Goal: Task Accomplishment & Management: Manage account settings

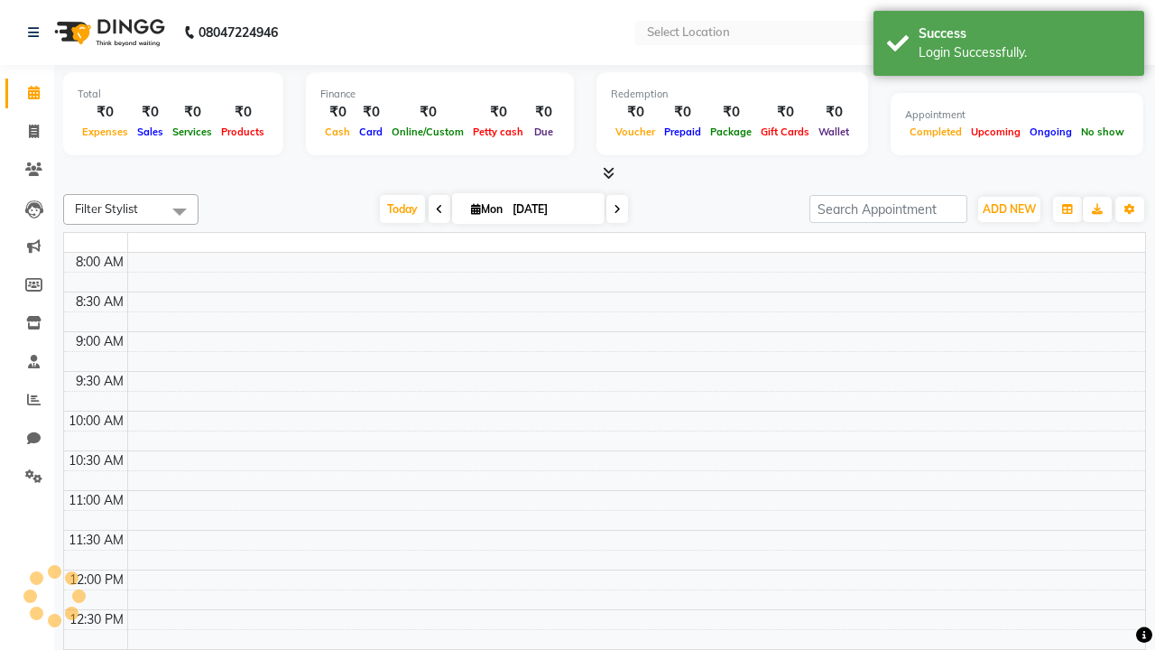
select select "en"
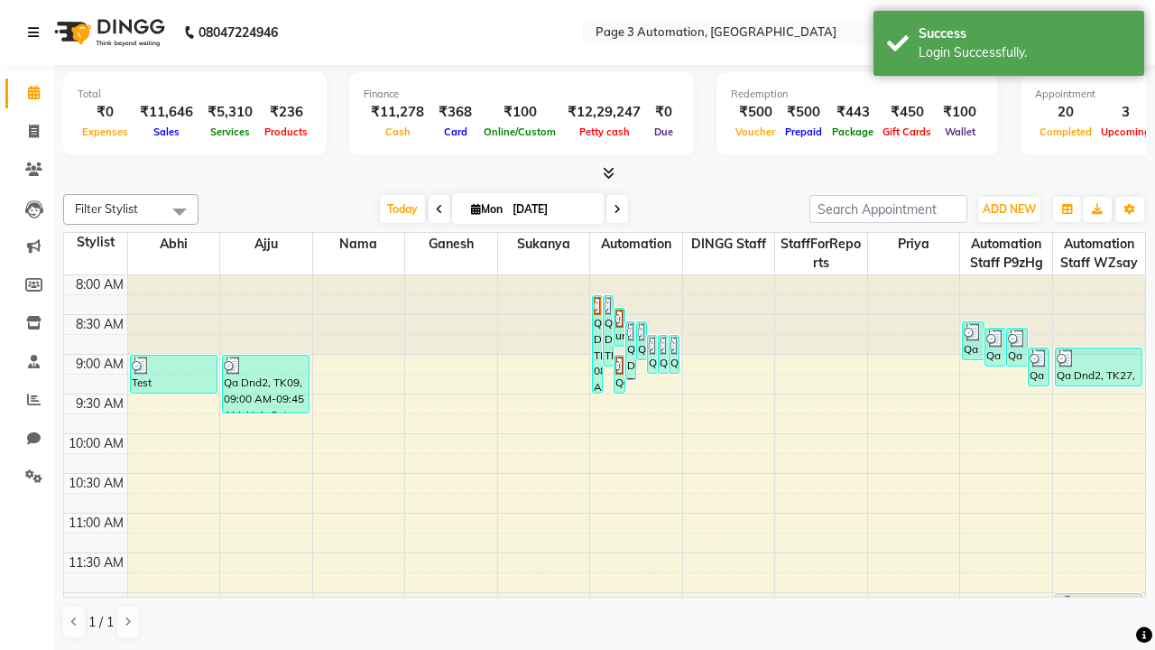
click at [37, 32] on icon at bounding box center [33, 32] width 11 height 13
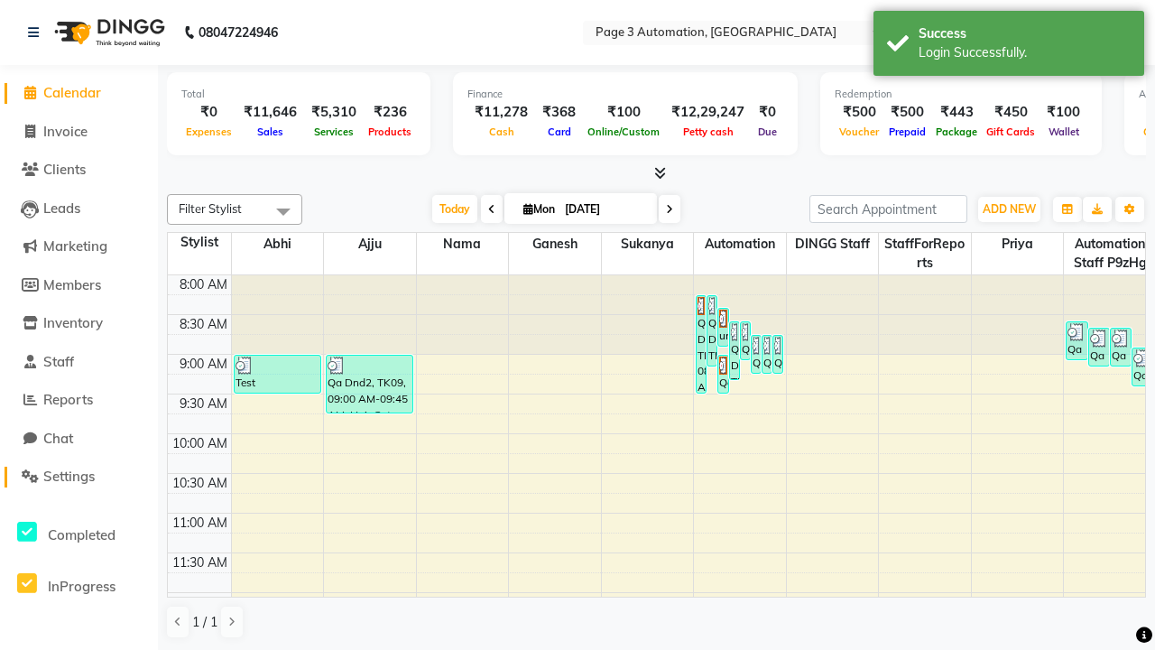
click at [78, 476] on span "Settings" at bounding box center [68, 475] width 51 height 17
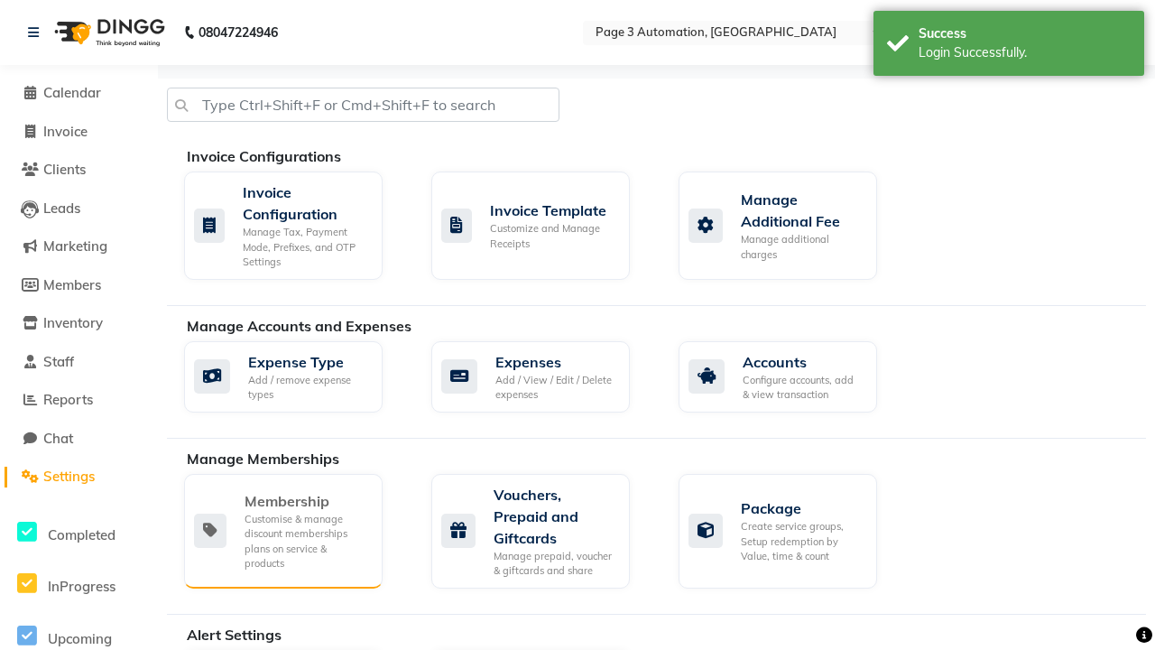
click at [306, 501] on div "Membership" at bounding box center [307, 501] width 124 height 22
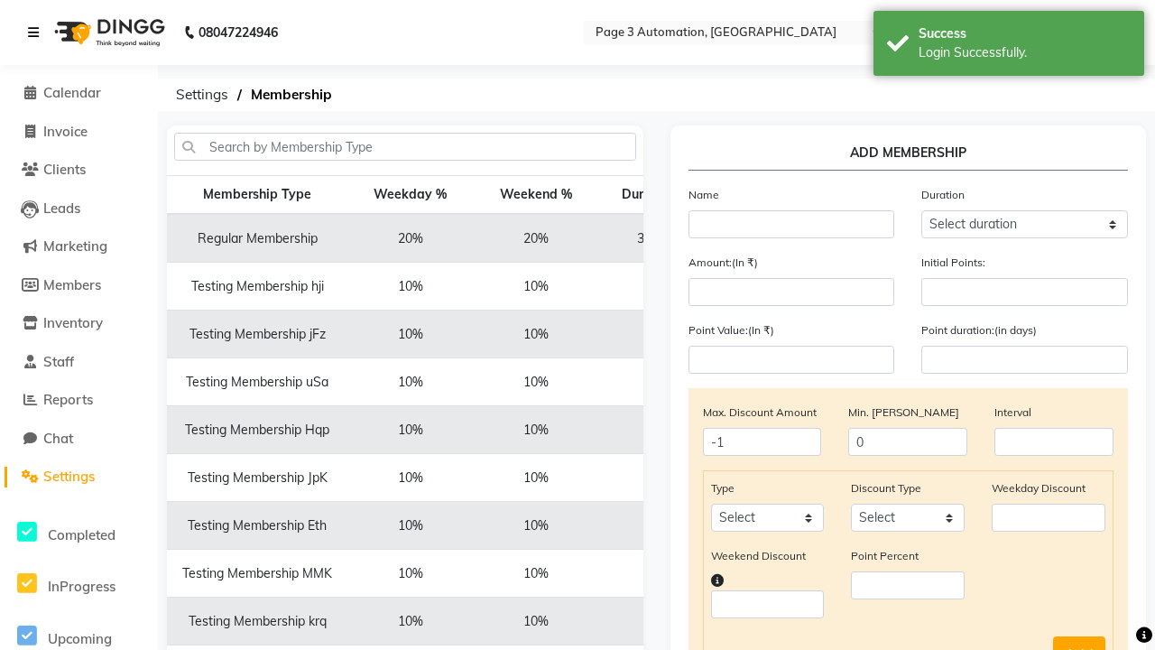
click at [37, 32] on icon at bounding box center [33, 32] width 11 height 13
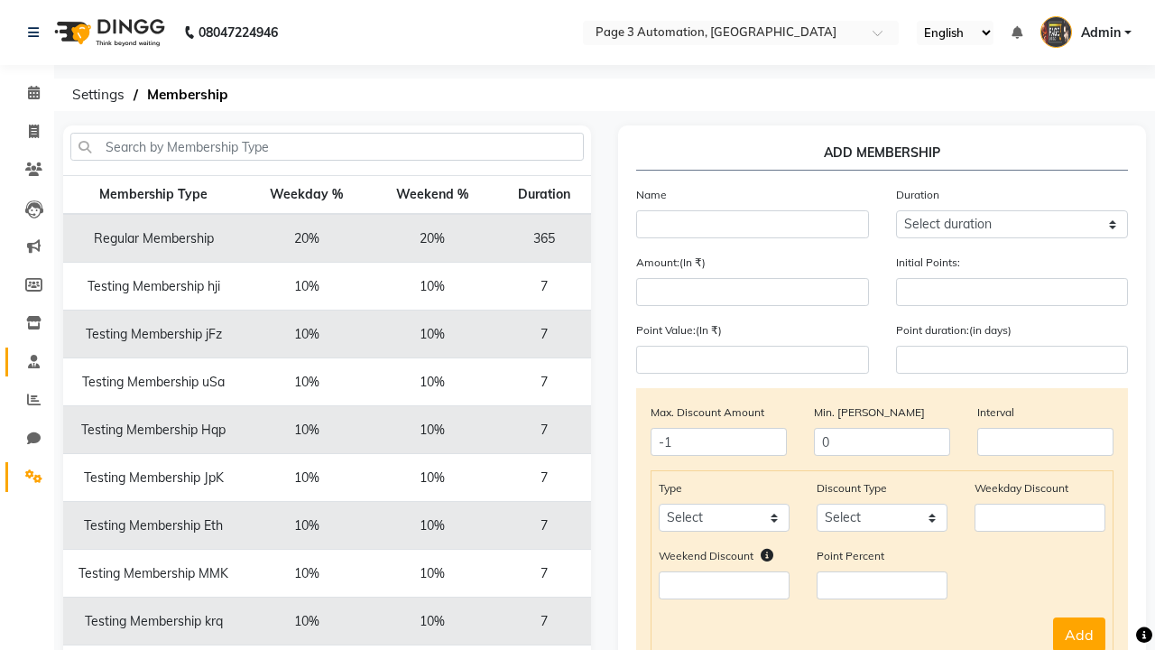
click at [27, 361] on span at bounding box center [34, 362] width 32 height 21
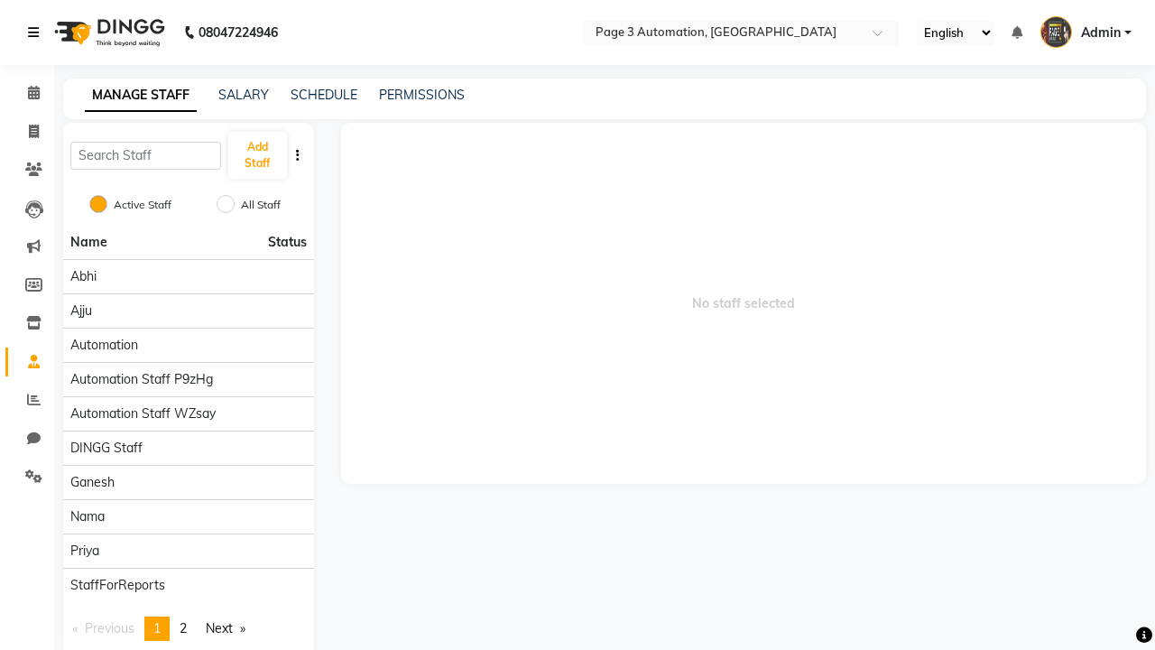
click at [37, 32] on icon at bounding box center [33, 32] width 11 height 13
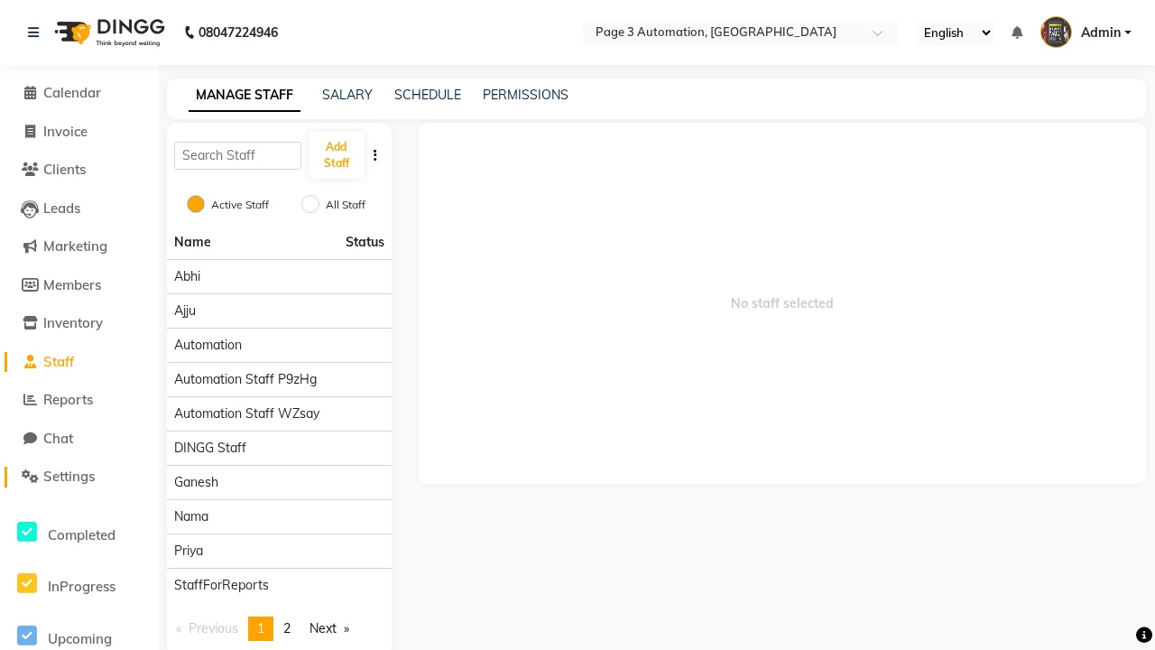
click at [78, 476] on span "Settings" at bounding box center [68, 475] width 51 height 17
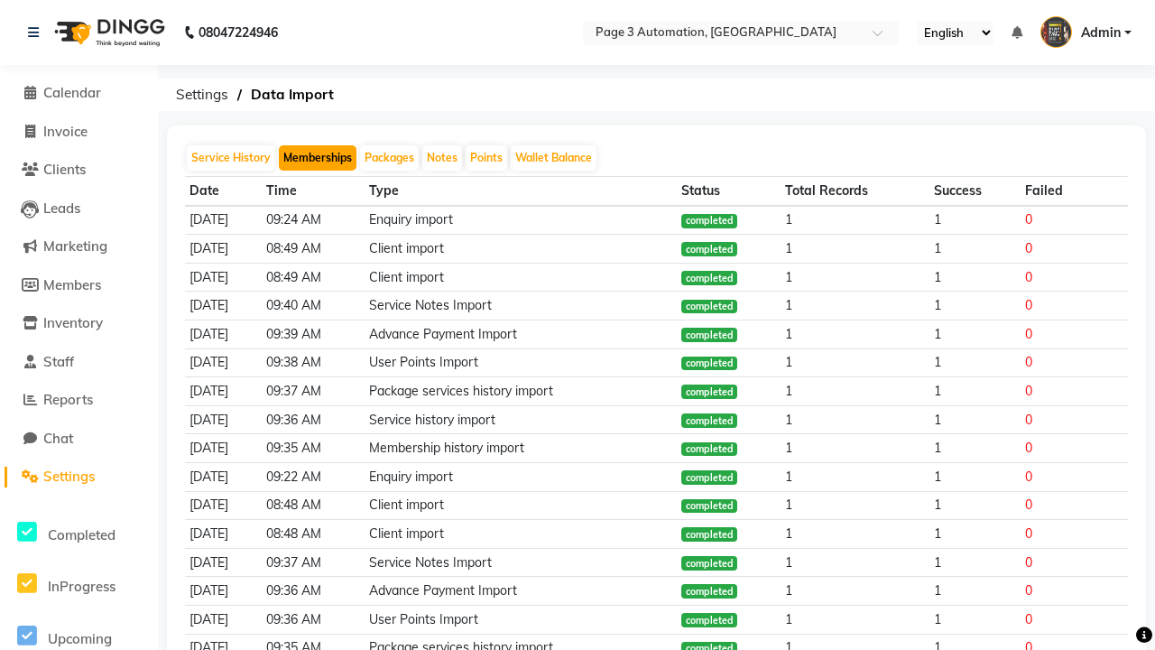
click at [318, 158] on button "Memberships" at bounding box center [318, 157] width 78 height 25
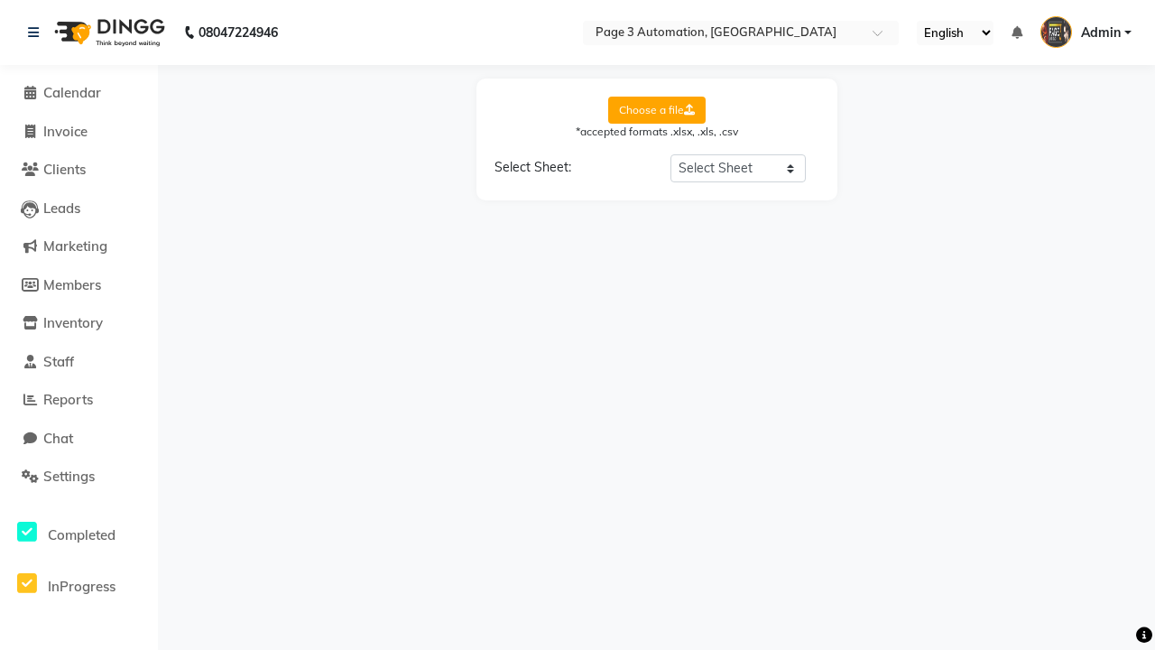
select select "Sheet1"
select select "Client Name"
select select "Mobile"
select select "Start Date"
select select "End Date"
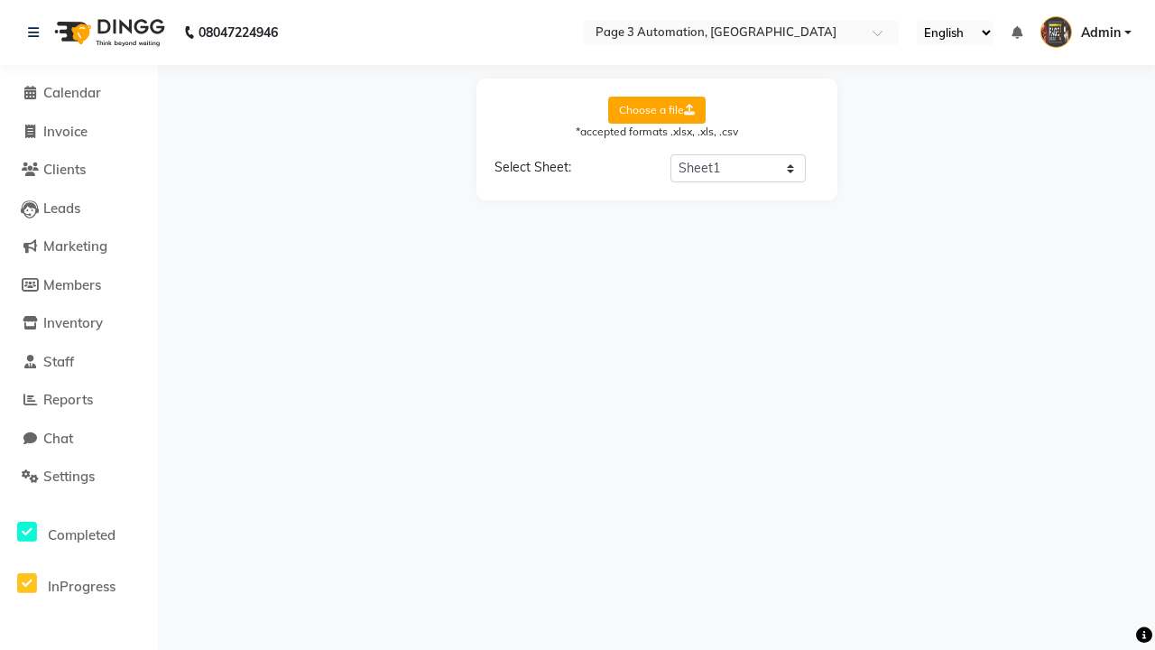
select select "Employee"
select select "Membership Name"
select select "Credit Balance"
select select "Amount"
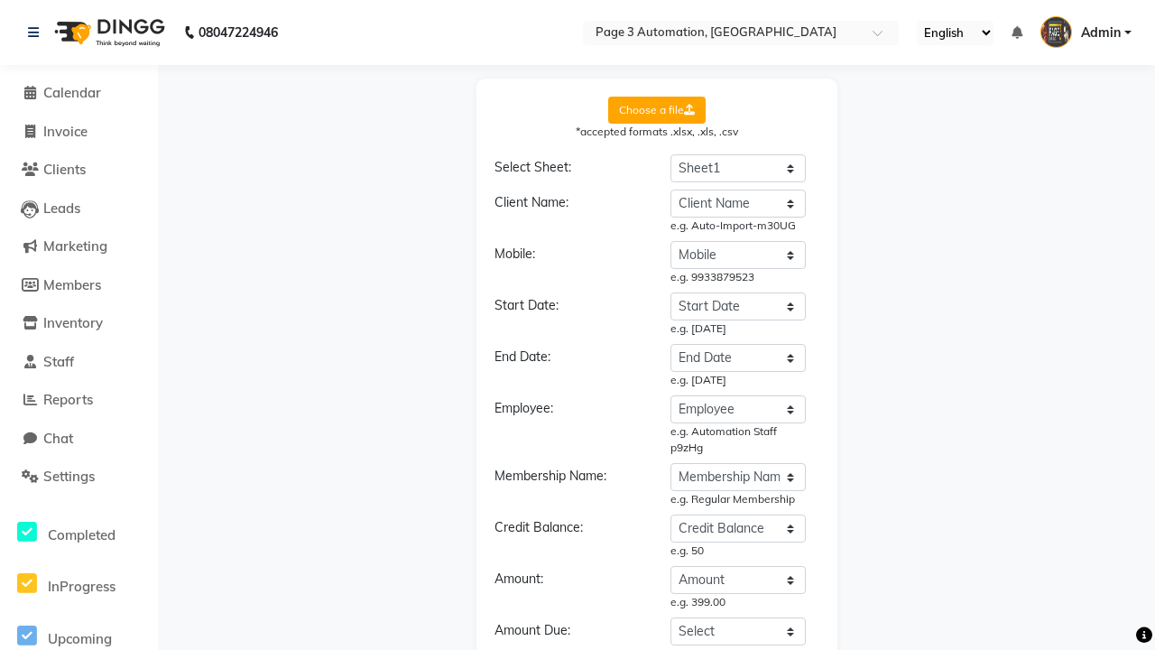
select select "DD/MM/YYYY"
select select "Membership"
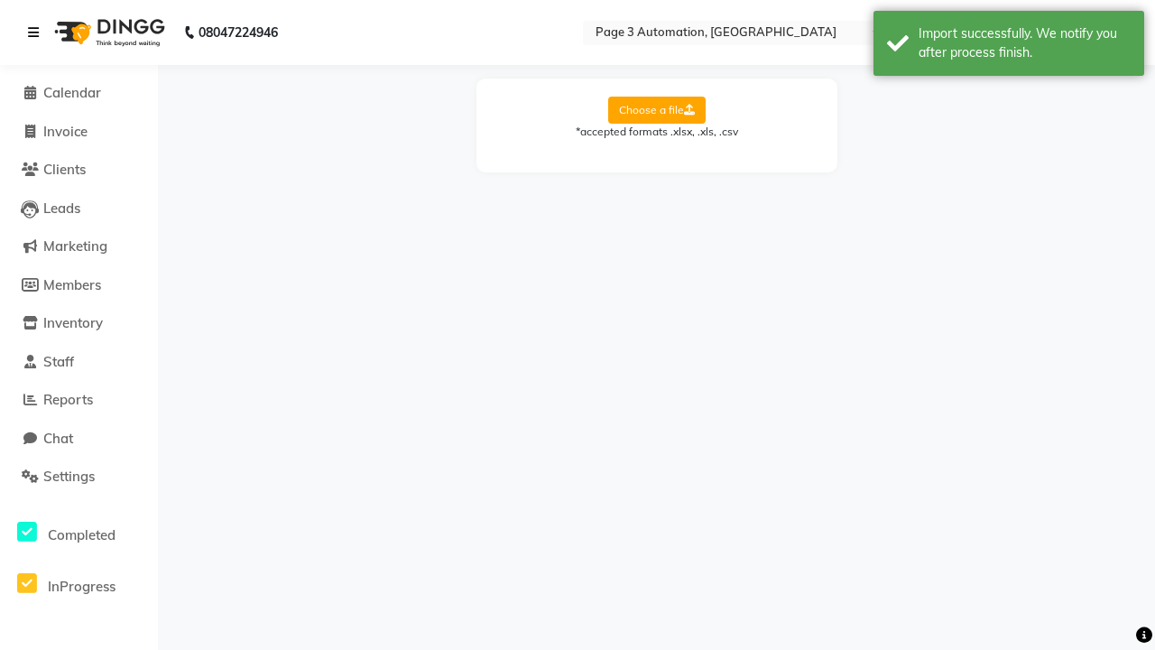
click at [1009, 46] on div "Import successfully. We notify you after process finish." at bounding box center [1024, 43] width 212 height 38
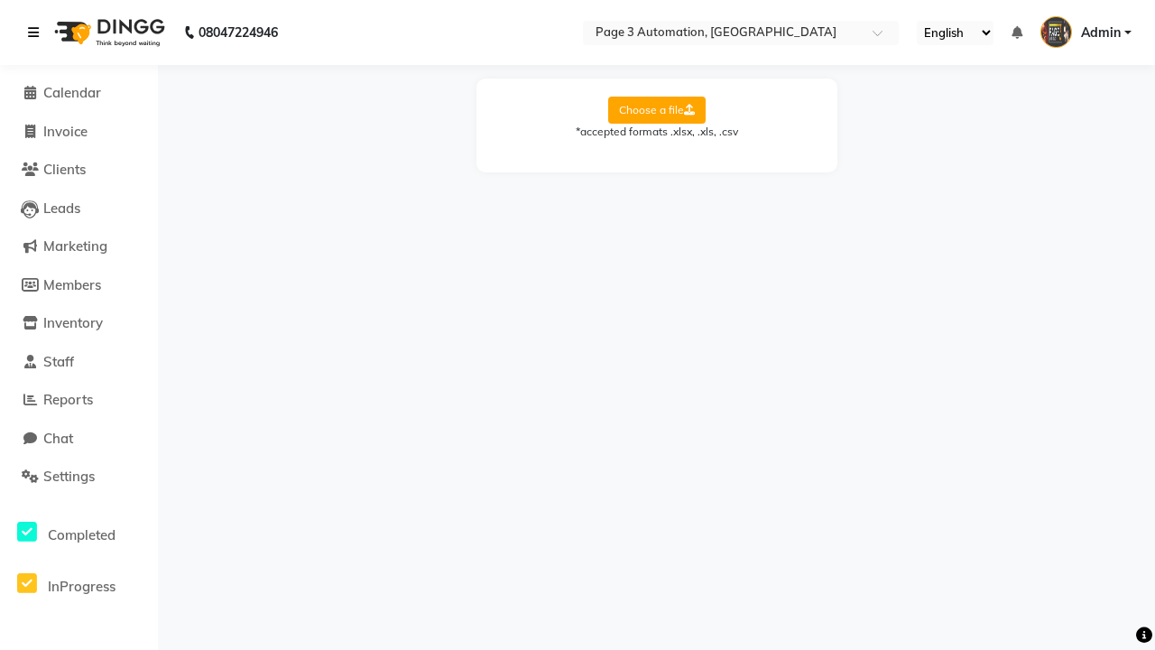
click at [37, 32] on icon at bounding box center [33, 32] width 11 height 13
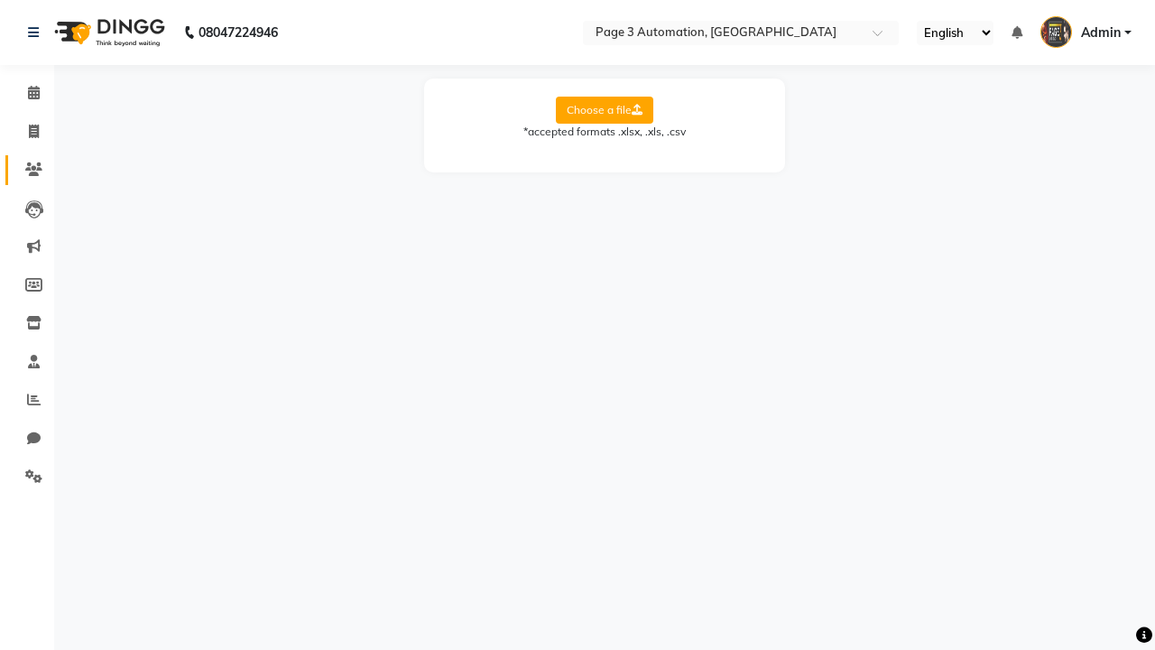
click at [27, 170] on icon at bounding box center [33, 169] width 17 height 14
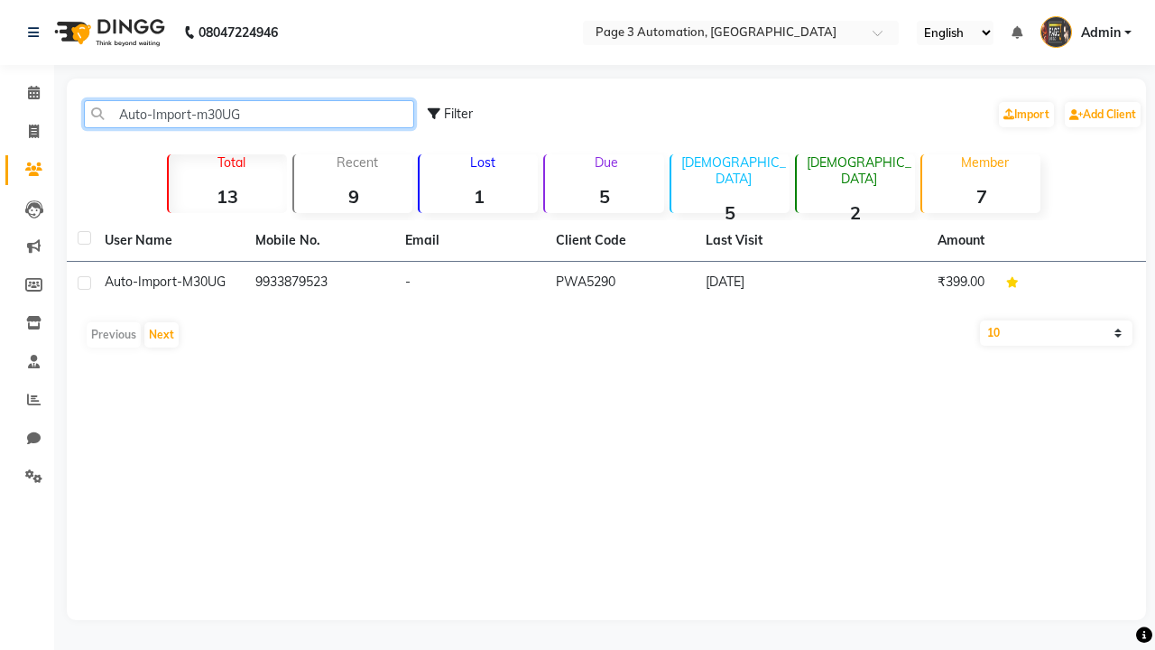
type input "Auto-Import-m30UG"
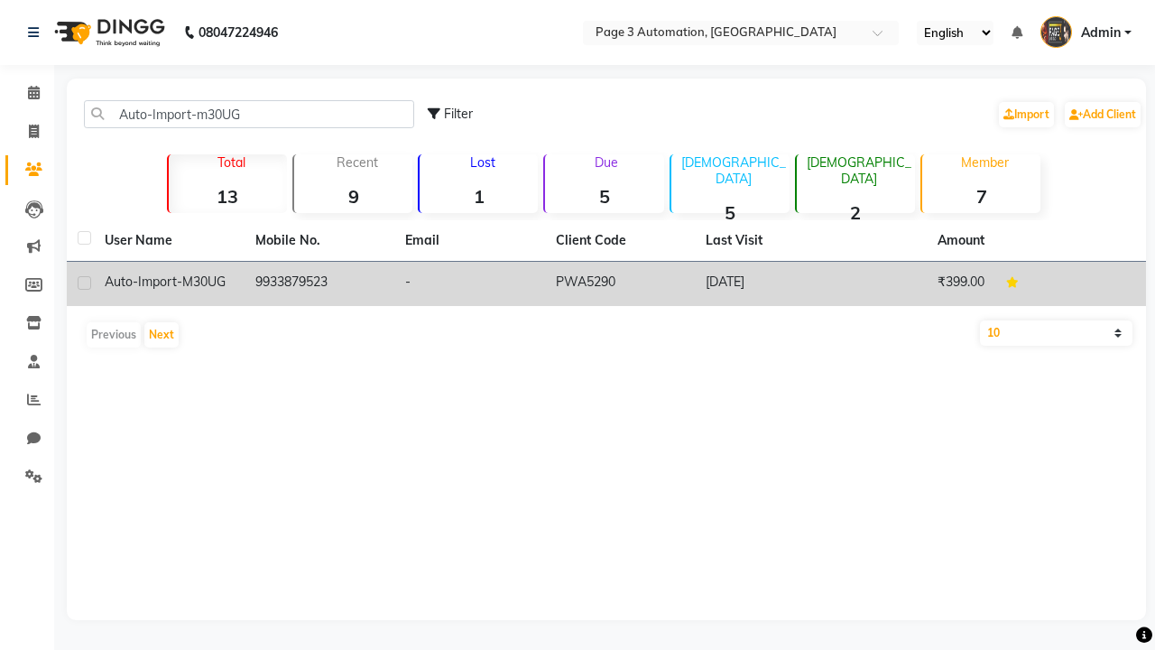
click at [606, 283] on td "PWA5290" at bounding box center [620, 284] width 151 height 44
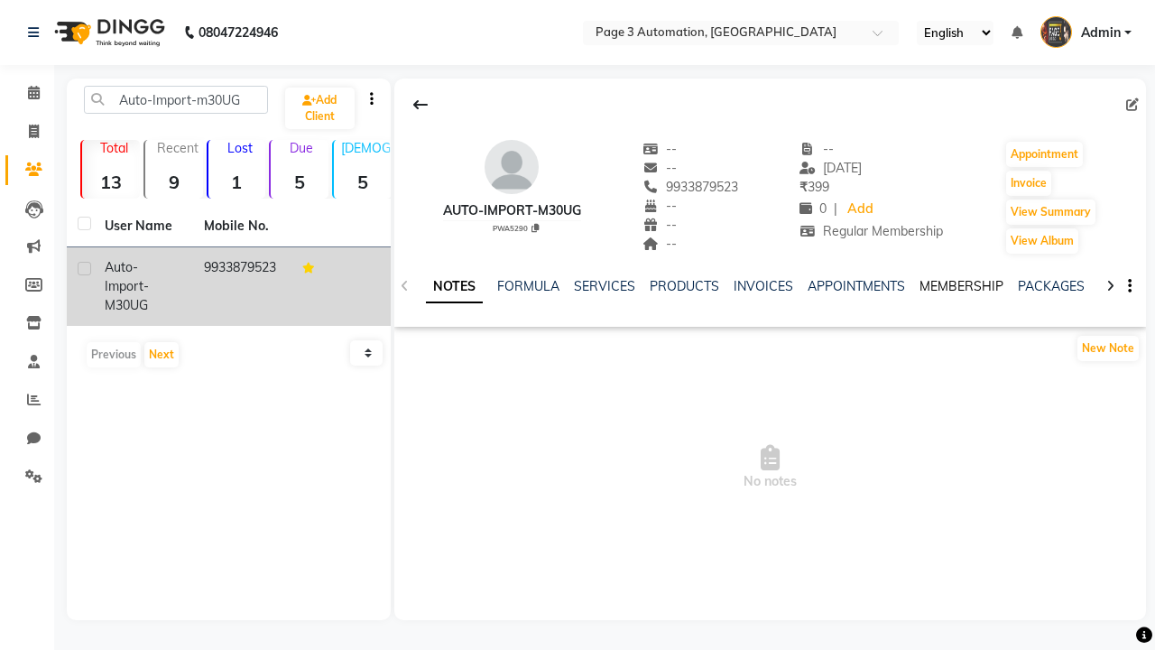
click at [961, 286] on link "MEMBERSHIP" at bounding box center [961, 286] width 84 height 16
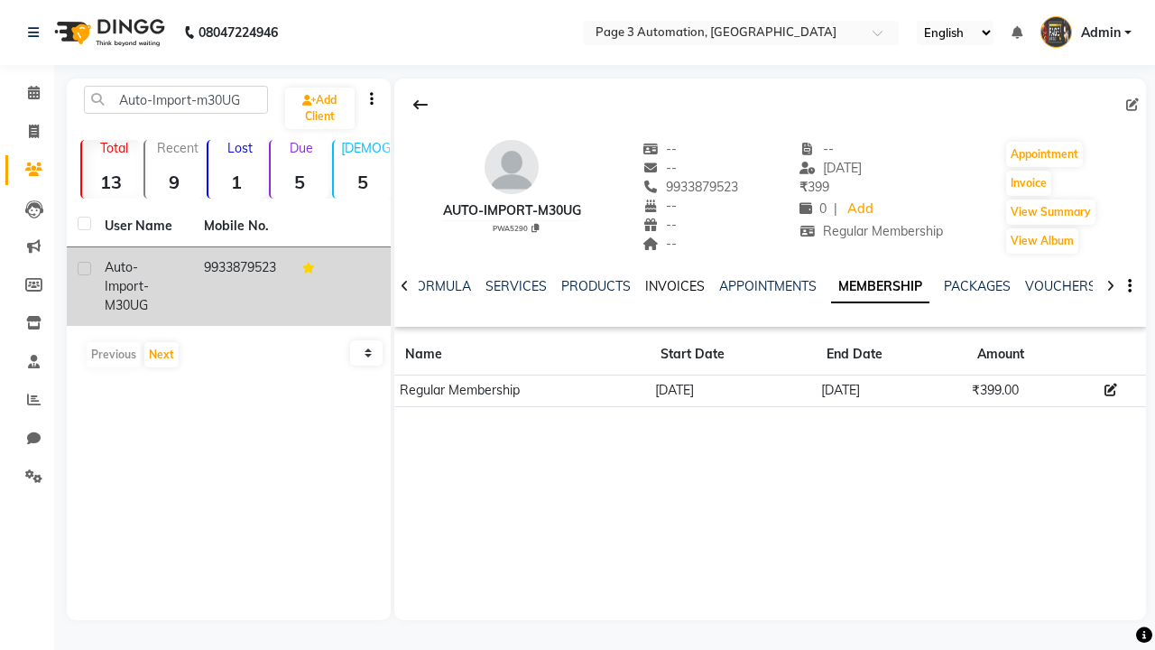
click at [674, 286] on link "INVOICES" at bounding box center [675, 286] width 60 height 16
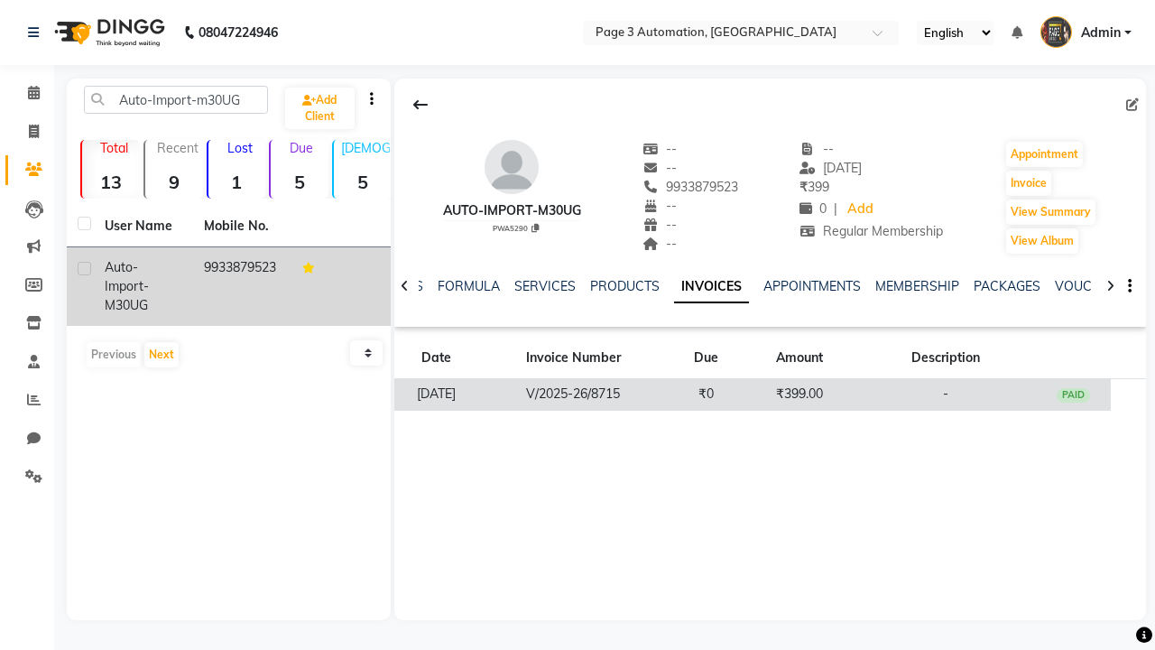
click at [770, 393] on td "₹399.00" at bounding box center [799, 395] width 112 height 32
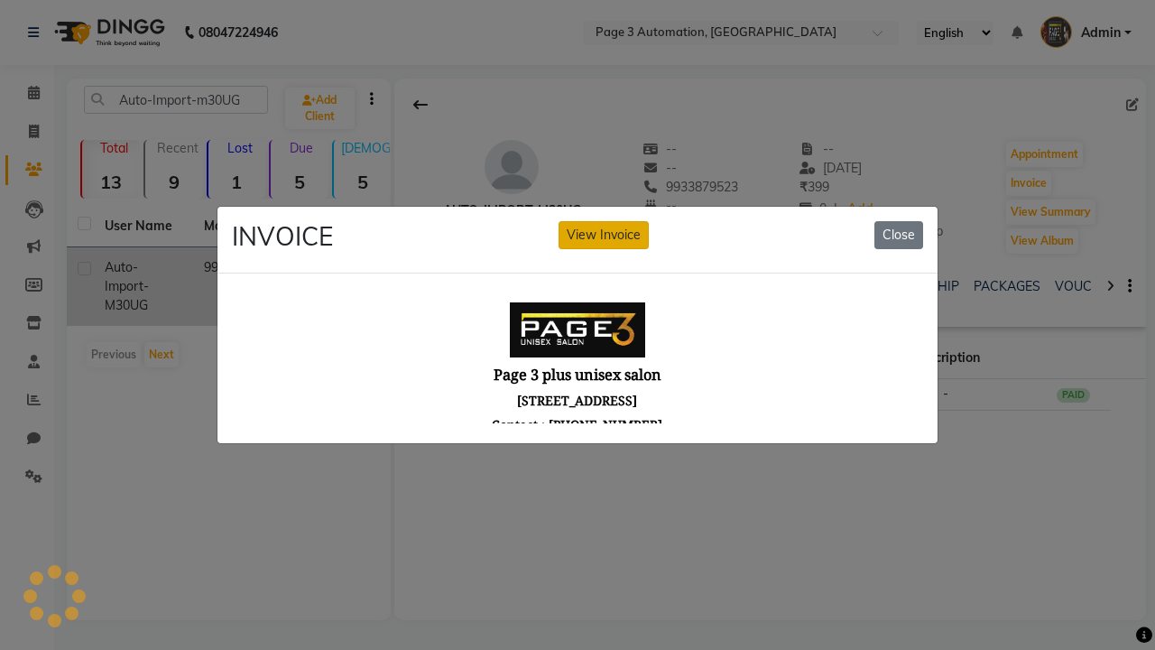
click at [604, 235] on button "View Invoice" at bounding box center [603, 235] width 90 height 28
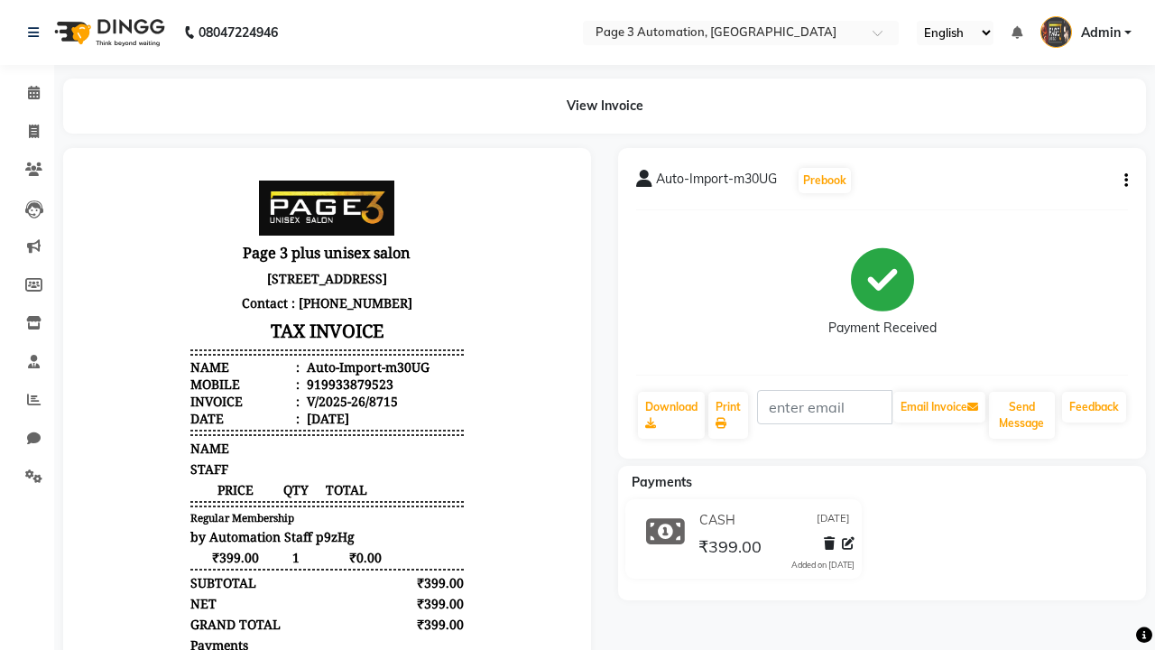
click at [1122, 180] on button "button" at bounding box center [1122, 180] width 11 height 19
click at [1005, 146] on div "Cancel Invoice / Refund Invoice" at bounding box center [1005, 146] width 185 height 23
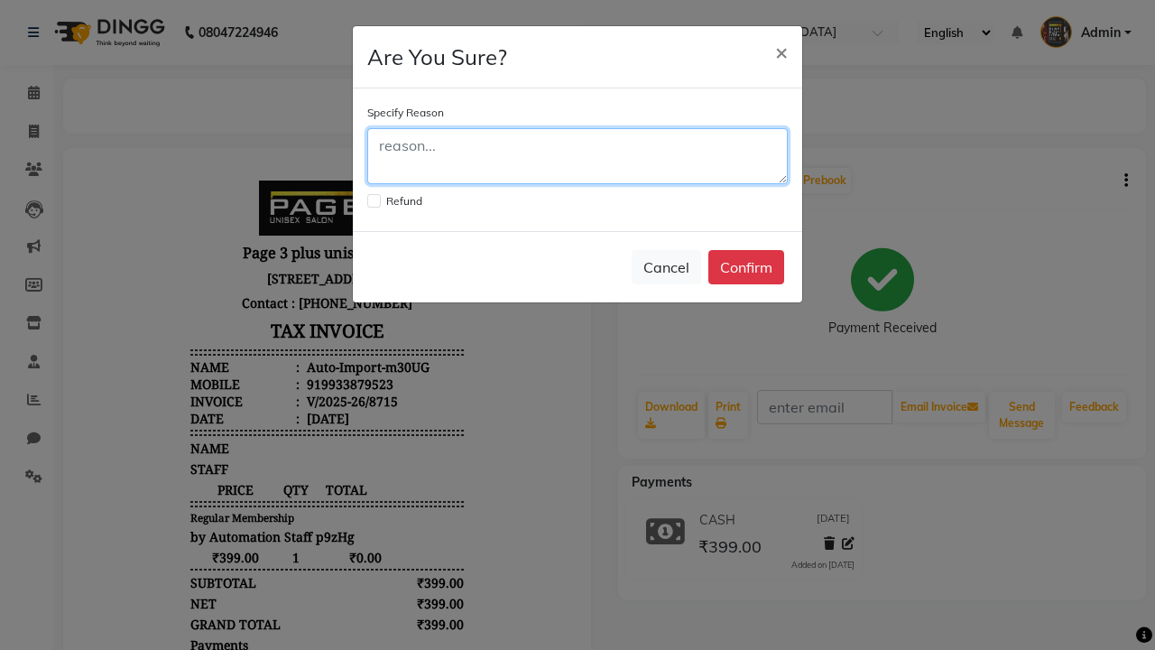
click at [577, 156] on textarea at bounding box center [577, 156] width 420 height 56
type textarea "Testing"
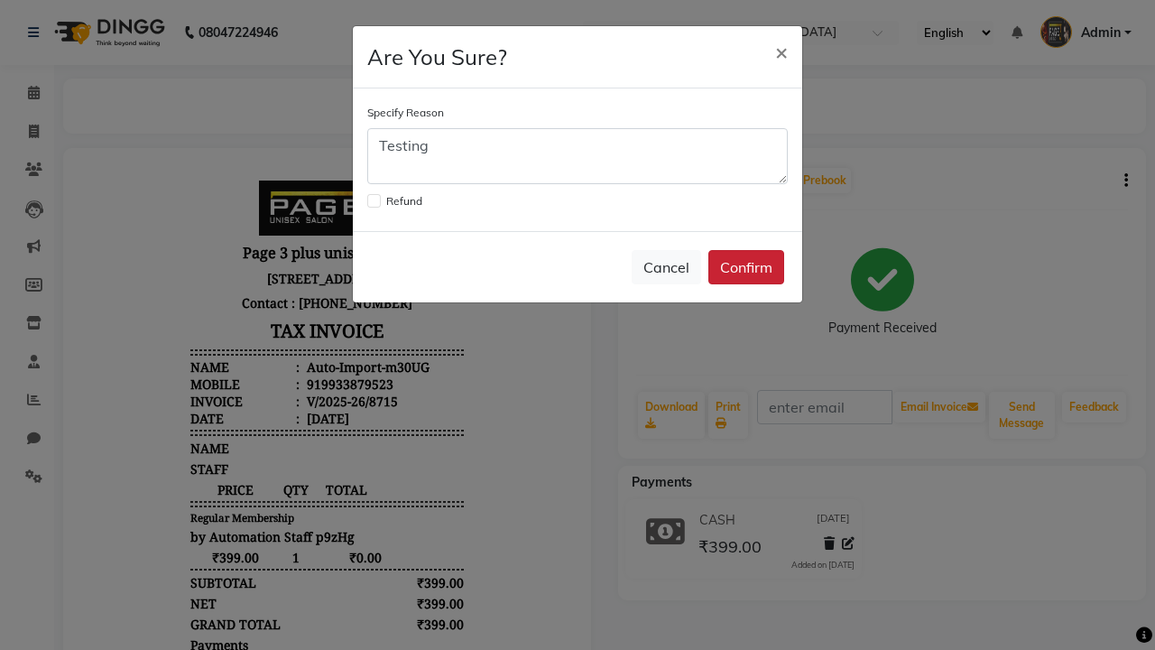
click at [746, 267] on button "Confirm" at bounding box center [746, 267] width 76 height 34
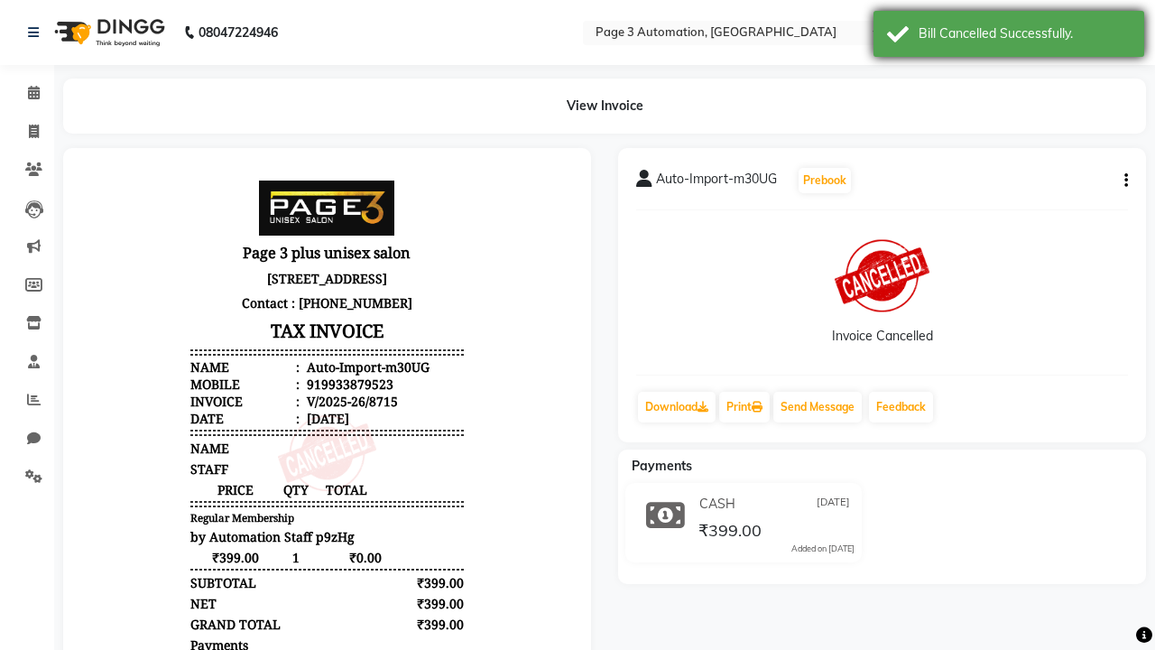
click at [1009, 36] on div "Bill Cancelled Successfully." at bounding box center [1024, 33] width 212 height 19
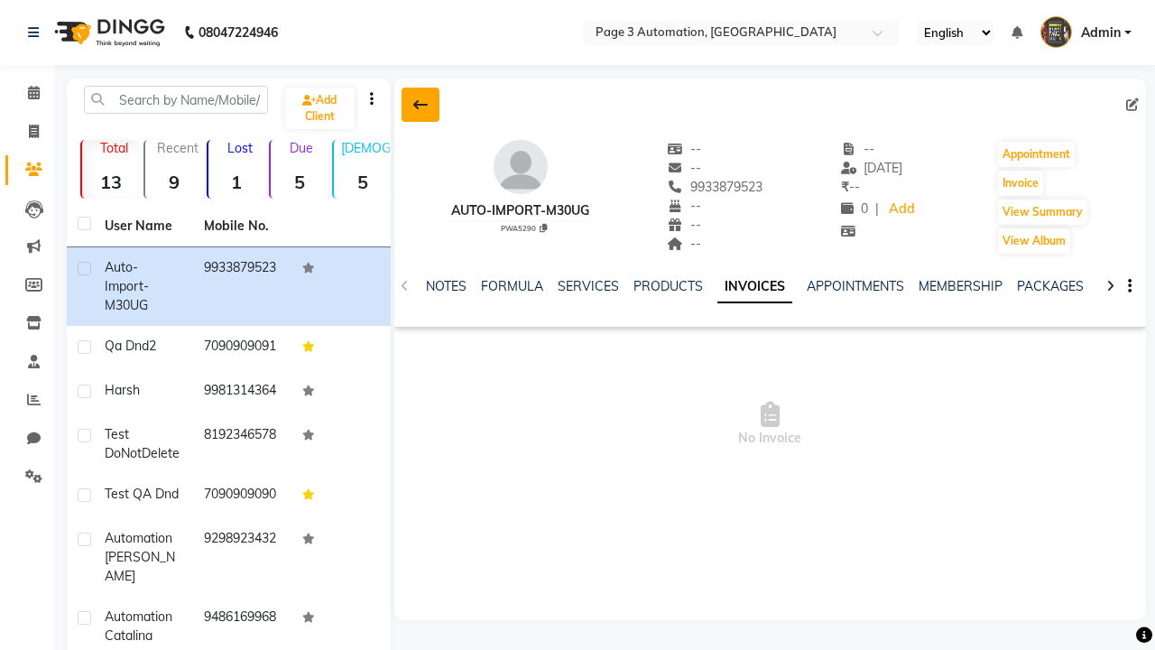
click at [420, 105] on icon at bounding box center [420, 104] width 14 height 14
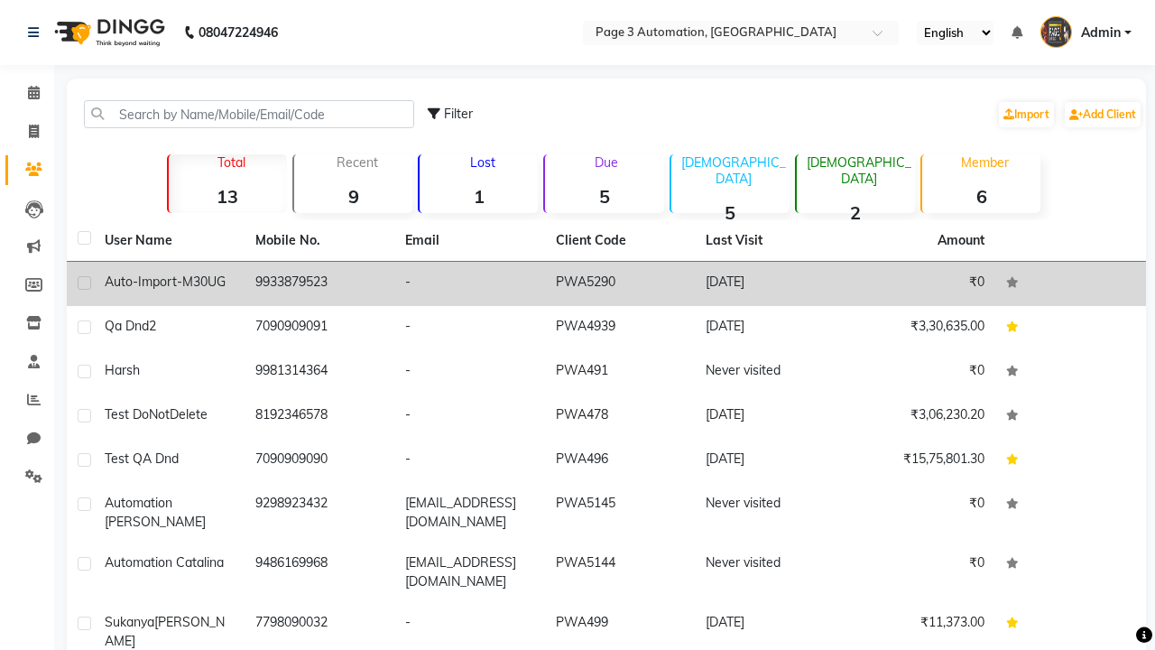
click at [84, 282] on label at bounding box center [85, 283] width 14 height 14
click at [84, 282] on input "checkbox" at bounding box center [84, 284] width 12 height 12
checkbox input "true"
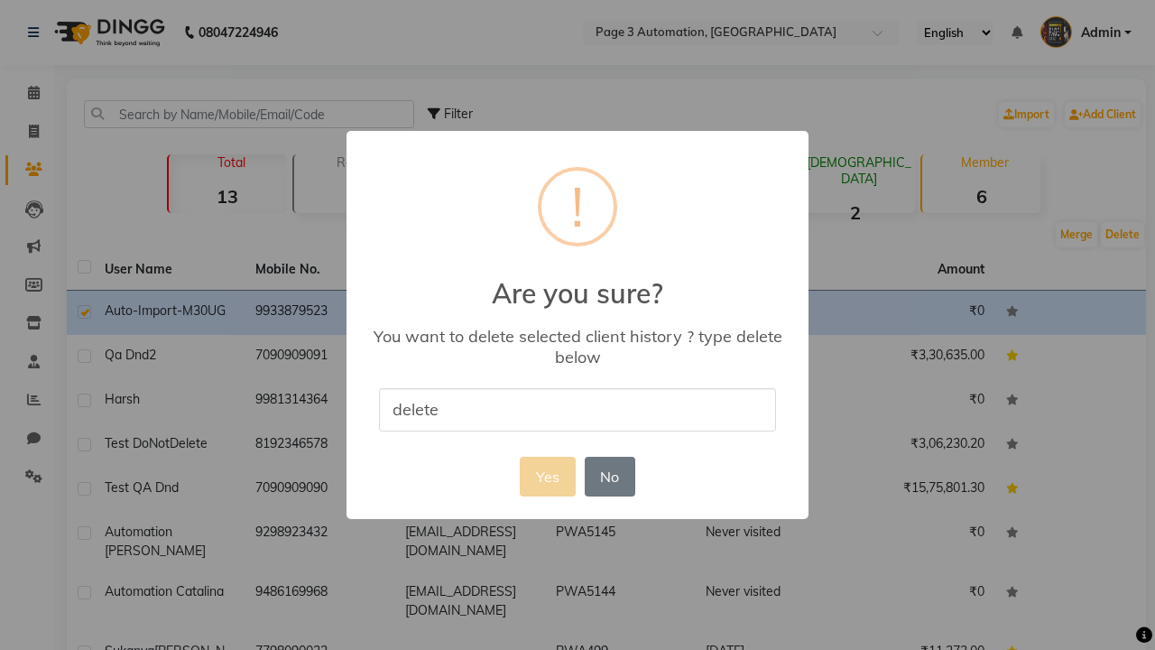
type input "delete"
click at [547, 475] on button "Yes" at bounding box center [547, 477] width 55 height 40
